Goal: Transaction & Acquisition: Purchase product/service

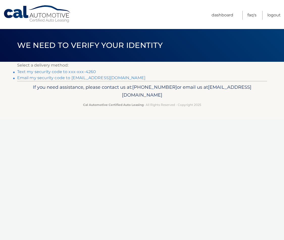
click at [84, 72] on link "Text my security code to xxx-xxx-4260" at bounding box center [56, 71] width 79 height 5
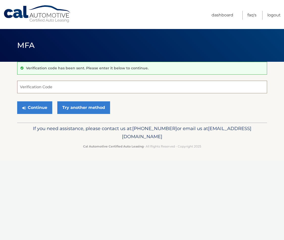
click at [74, 90] on input "Verification Code" at bounding box center [142, 87] width 250 height 13
click at [69, 86] on input "Verification Code" at bounding box center [142, 87] width 250 height 13
type input "117999"
click at [43, 109] on button "Continue" at bounding box center [34, 107] width 35 height 13
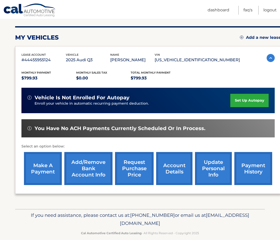
scroll to position [66, 0]
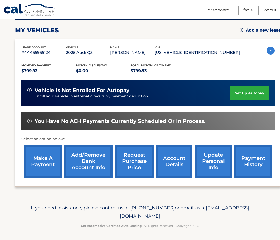
click at [49, 164] on link "make a payment" at bounding box center [43, 161] width 38 height 33
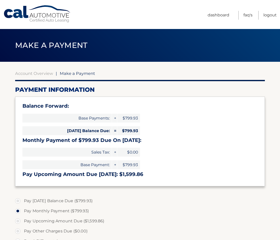
select select "YmVjNDhkZTQtMmMzMi00OWEwLThhMTEtY2E1OTU3MTAwZmVj"
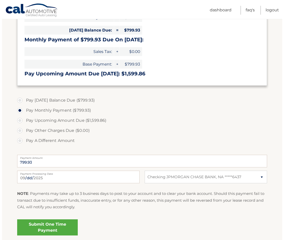
scroll to position [101, 0]
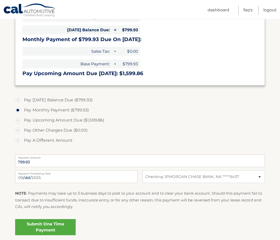
click at [54, 222] on link "Submit One Time Payment" at bounding box center [45, 227] width 61 height 16
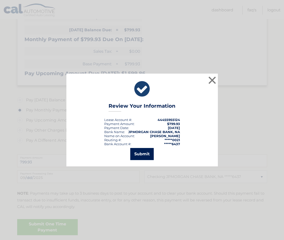
click at [135, 156] on button "Submit" at bounding box center [141, 154] width 23 height 12
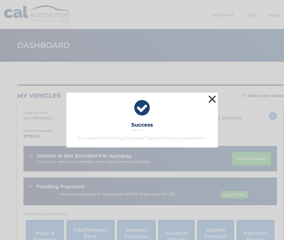
click at [212, 99] on button "×" at bounding box center [212, 99] width 10 height 10
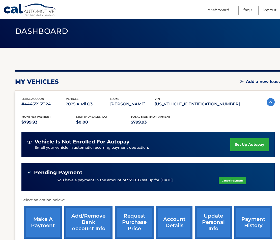
scroll to position [50, 0]
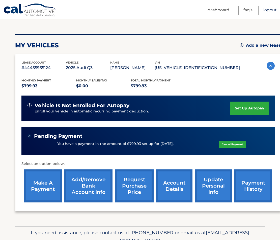
click at [270, 12] on link "Logout" at bounding box center [269, 10] width 13 height 9
